Goal: Task Accomplishment & Management: Complete application form

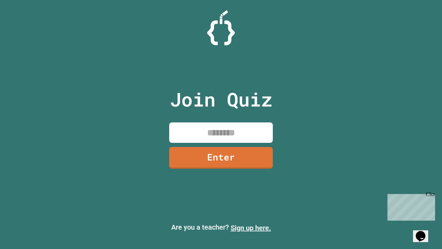
click at [251, 228] on link "Sign up here." at bounding box center [251, 228] width 40 height 8
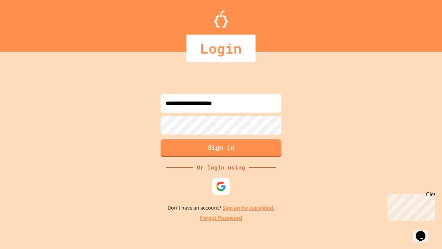
type input "**********"
